Goal: Task Accomplishment & Management: Complete application form

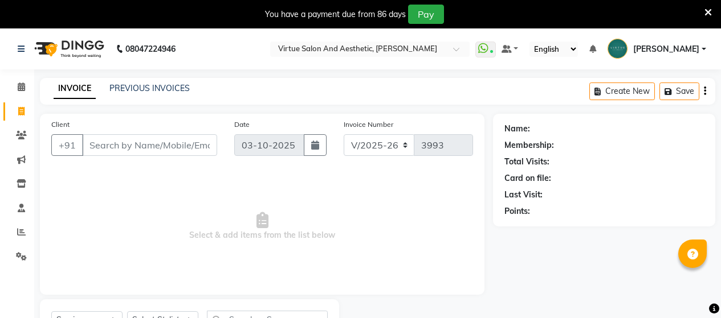
select select "4466"
select select "service"
click at [125, 154] on input "Client" at bounding box center [149, 145] width 135 height 22
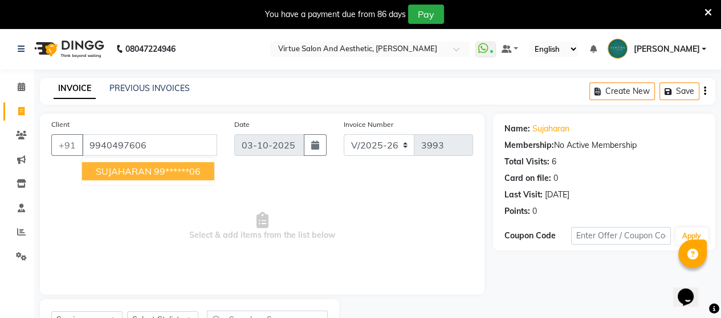
drag, startPoint x: 139, startPoint y: 168, endPoint x: 144, endPoint y: 186, distance: 19.5
click at [139, 169] on span "SUJAHARAN" at bounding box center [124, 171] width 56 height 11
type input "99******06"
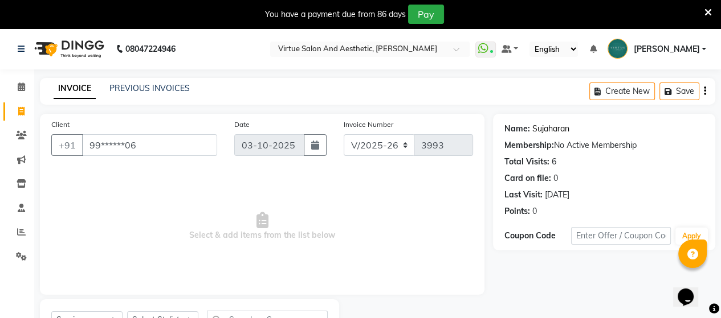
click at [558, 129] on link "Sujaharan" at bounding box center [550, 129] width 37 height 12
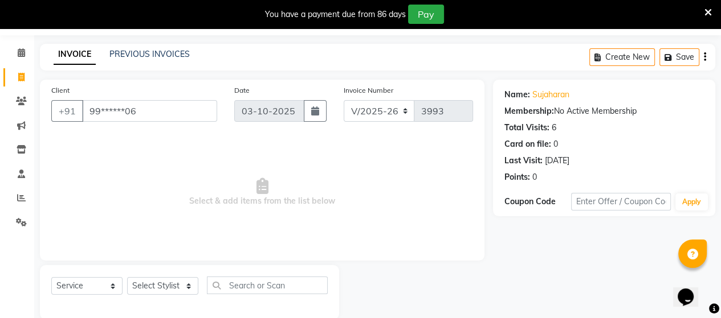
scroll to position [52, 0]
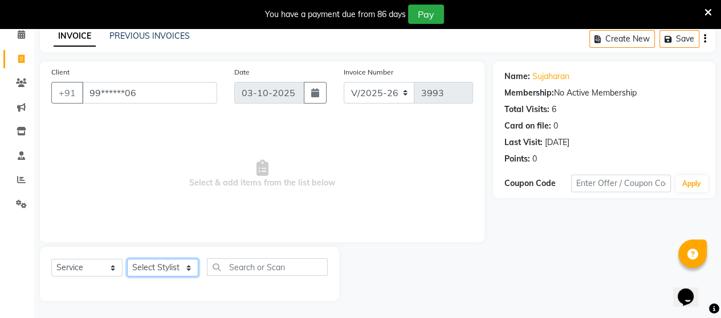
drag, startPoint x: 149, startPoint y: 272, endPoint x: 159, endPoint y: 262, distance: 14.1
click at [156, 266] on select "Select Stylist Admin [PERSON_NAME] Apsu Auditor Ambattur [PERSON_NAME] Dingg - …" at bounding box center [162, 268] width 71 height 18
select select "30103"
click at [127, 260] on select "Select Stylist Admin [PERSON_NAME] Apsu Auditor Ambattur [PERSON_NAME] Dingg - …" at bounding box center [162, 268] width 71 height 18
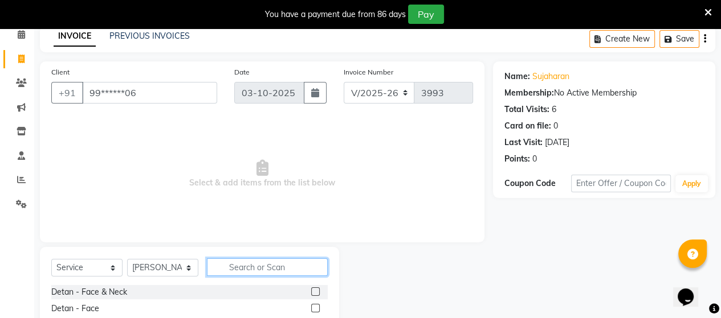
click at [258, 266] on input "text" at bounding box center [267, 268] width 121 height 18
type input "chan"
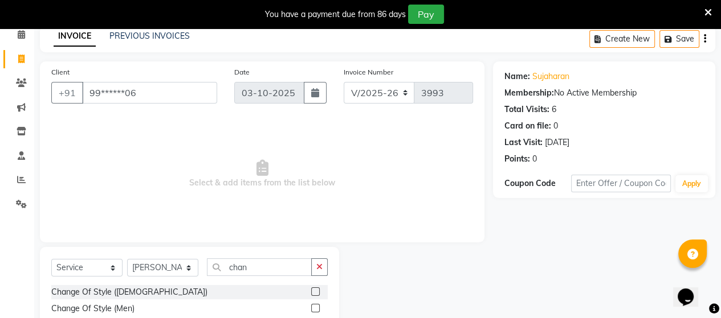
click at [318, 308] on label at bounding box center [315, 308] width 9 height 9
click at [318, 308] on input "checkbox" at bounding box center [314, 308] width 7 height 7
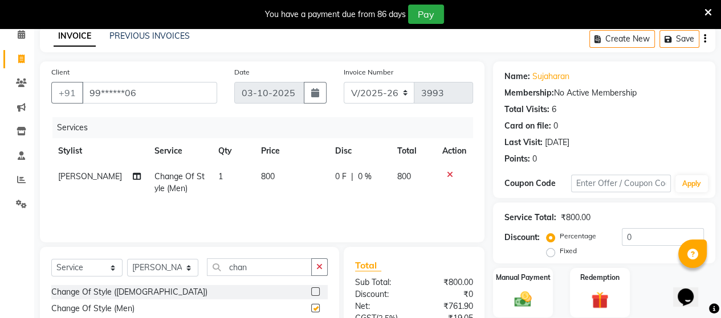
checkbox input "false"
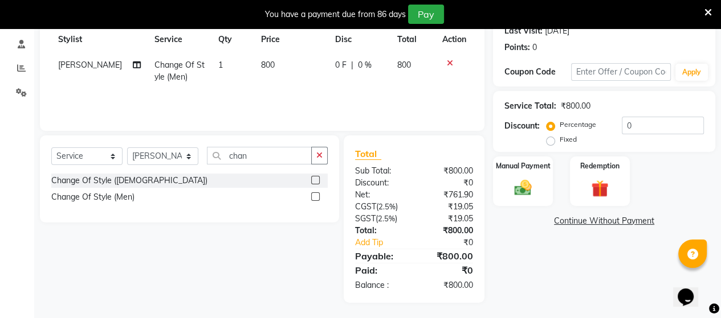
scroll to position [166, 0]
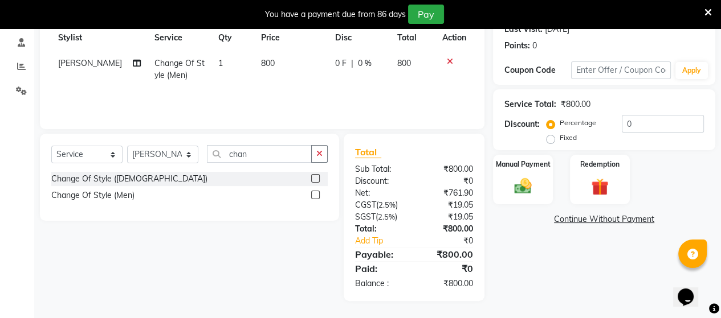
click at [261, 59] on span "800" at bounding box center [268, 63] width 14 height 10
select select "30103"
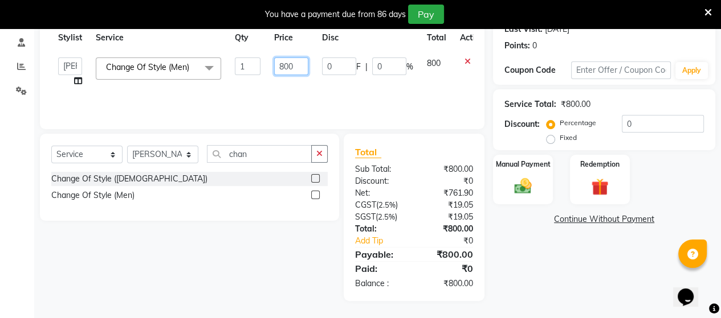
click at [283, 63] on input "800" at bounding box center [291, 67] width 34 height 18
type input "8"
type input "880"
click at [516, 184] on img at bounding box center [522, 186] width 29 height 21
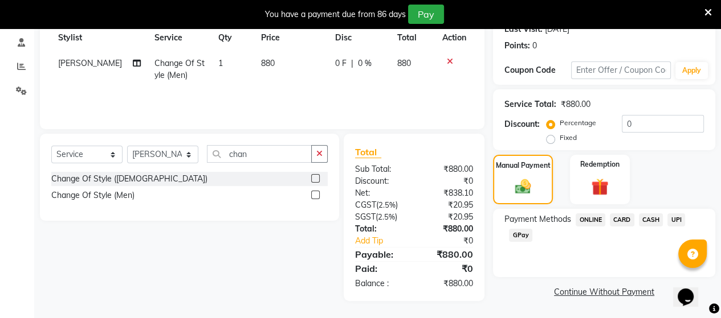
click at [679, 224] on span "UPI" at bounding box center [676, 220] width 18 height 13
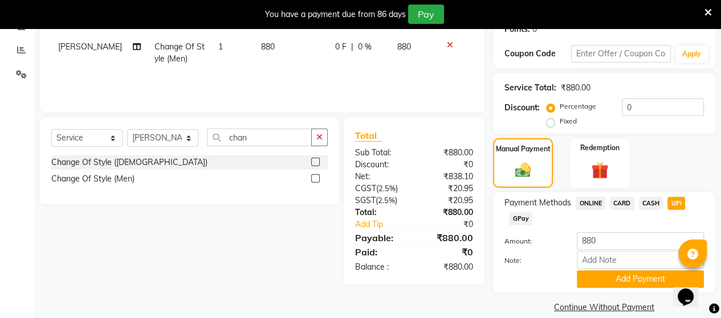
scroll to position [198, 0]
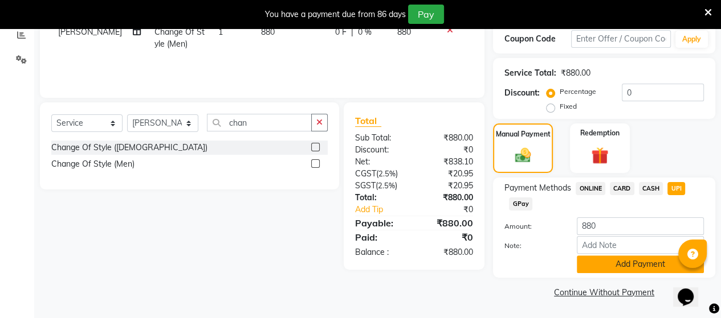
click at [639, 269] on button "Add Payment" at bounding box center [640, 265] width 127 height 18
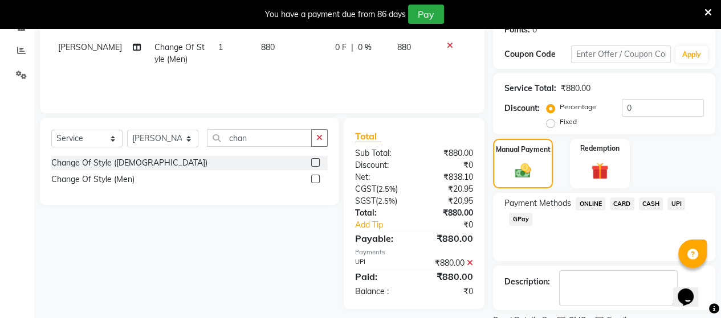
scroll to position [229, 0]
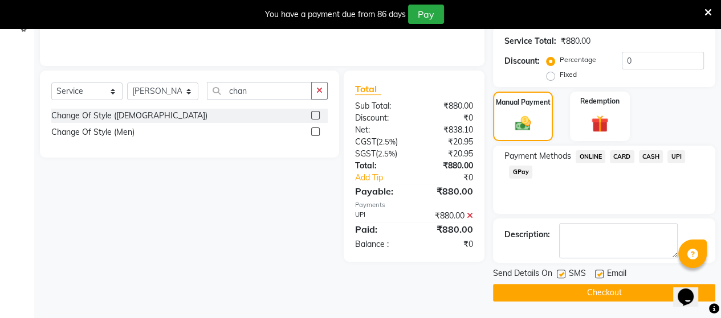
click at [611, 294] on button "Checkout" at bounding box center [604, 293] width 222 height 18
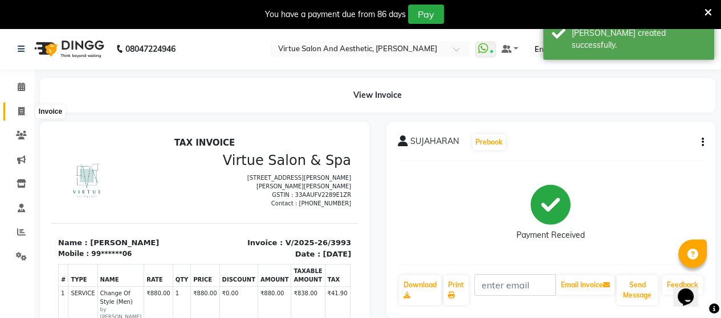
click at [19, 110] on icon at bounding box center [21, 111] width 6 height 9
select select "4466"
select select "service"
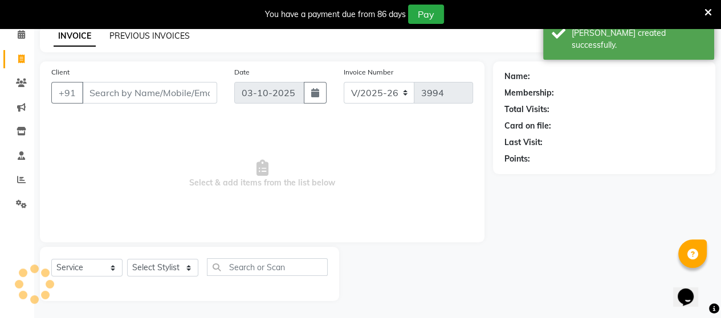
click at [155, 32] on link "PREVIOUS INVOICES" at bounding box center [149, 36] width 80 height 10
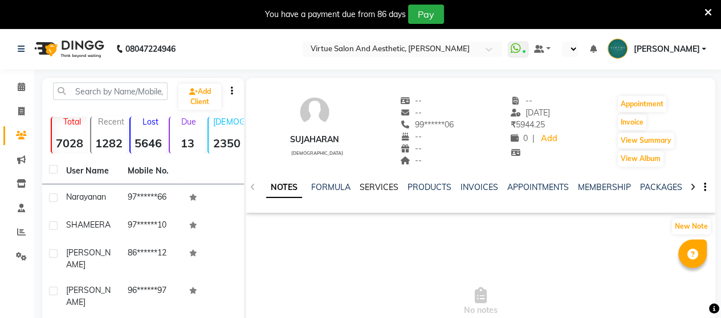
click at [370, 190] on link "SERVICES" at bounding box center [379, 187] width 39 height 10
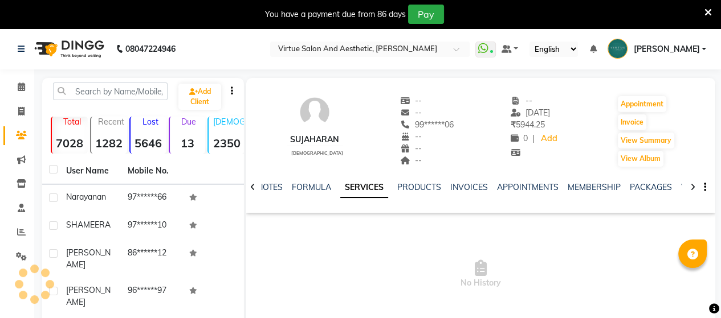
select select "en"
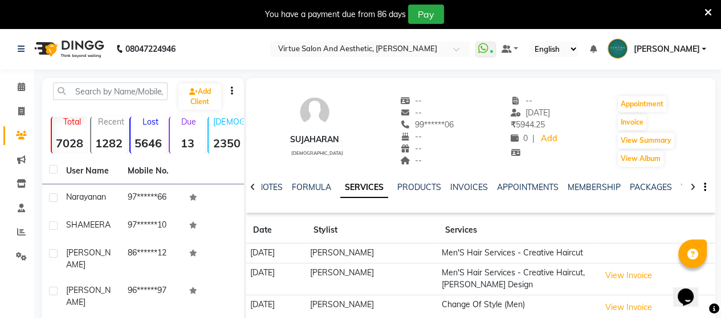
click at [647, 250] on td at bounding box center [655, 254] width 119 height 20
click at [636, 276] on button "View Invoice" at bounding box center [628, 276] width 57 height 18
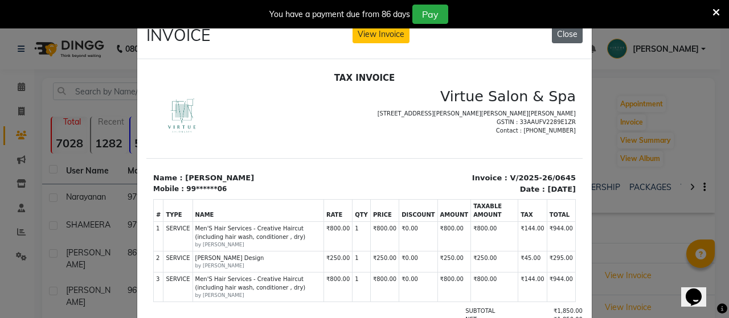
click at [557, 38] on button "Close" at bounding box center [567, 35] width 31 height 18
